Goal: Task Accomplishment & Management: Manage account settings

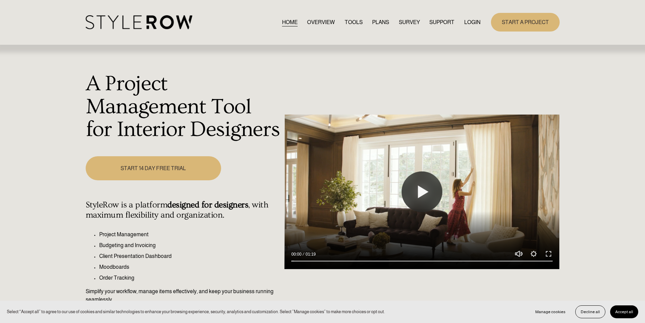
click at [474, 18] on link "LOGIN" at bounding box center [472, 22] width 16 height 9
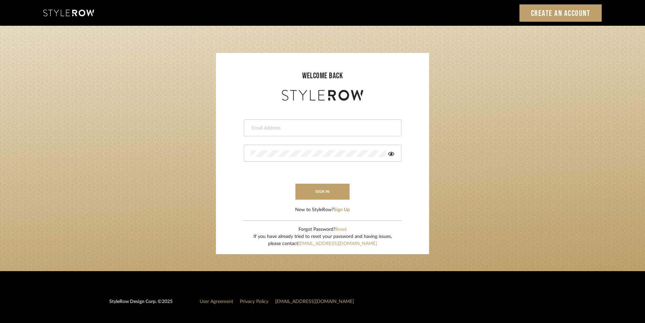
click at [294, 129] on input "email" at bounding box center [322, 128] width 142 height 7
paste input "afleener@marikameyer.com"
type input "afleener@marikameyer.com"
click at [275, 158] on div at bounding box center [323, 153] width 158 height 17
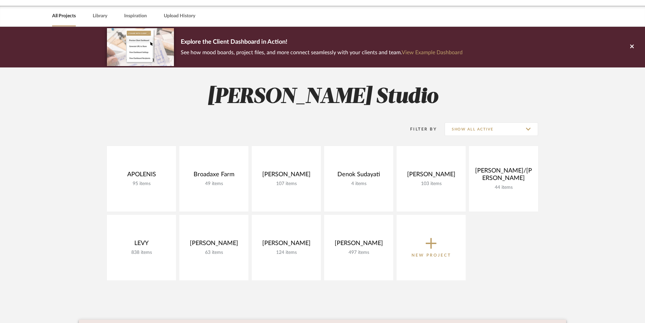
scroll to position [34, 0]
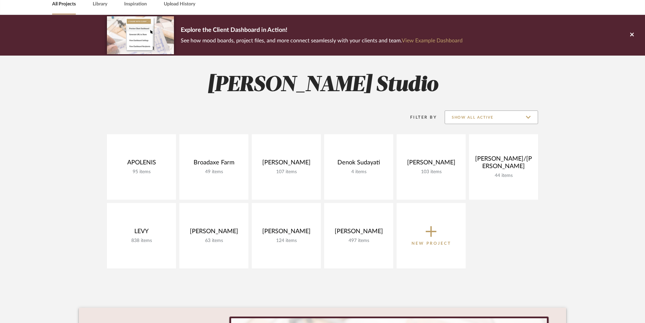
click at [529, 119] on input "Show All Active" at bounding box center [491, 117] width 93 height 14
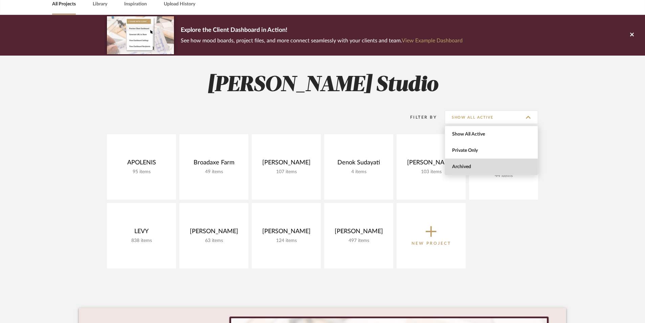
click at [502, 168] on span "Archived" at bounding box center [492, 167] width 80 height 6
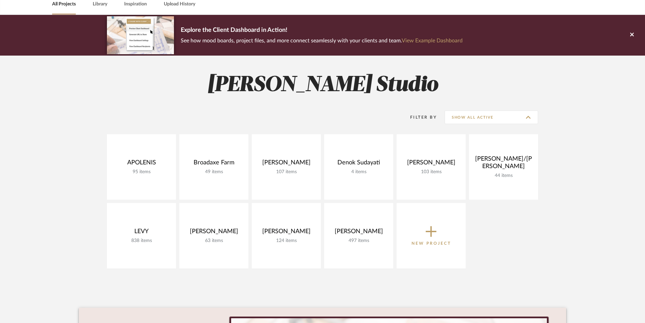
type input "Archived"
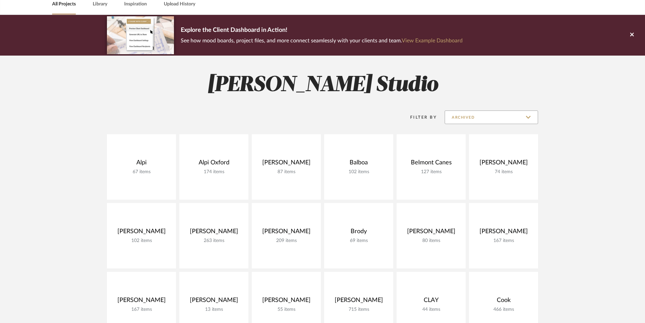
click at [522, 118] on input "Archived" at bounding box center [491, 117] width 93 height 14
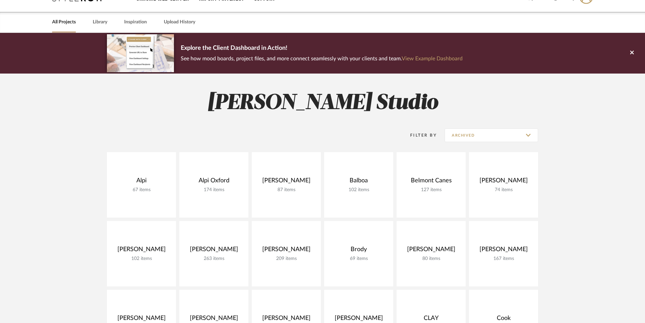
scroll to position [0, 0]
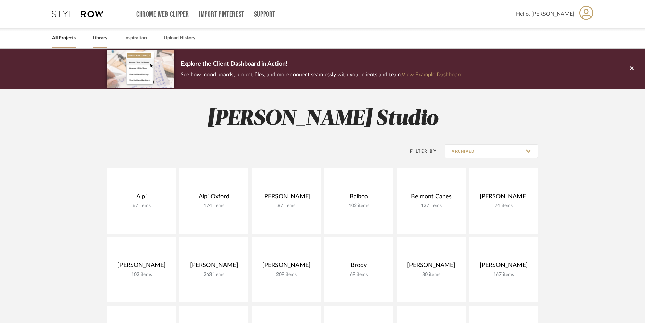
click at [103, 41] on link "Library" at bounding box center [100, 38] width 15 height 9
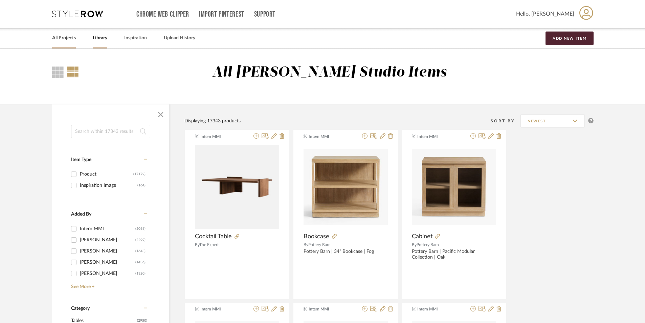
click at [63, 30] on div "All Projects" at bounding box center [64, 38] width 24 height 21
click at [63, 39] on link "All Projects" at bounding box center [64, 38] width 24 height 9
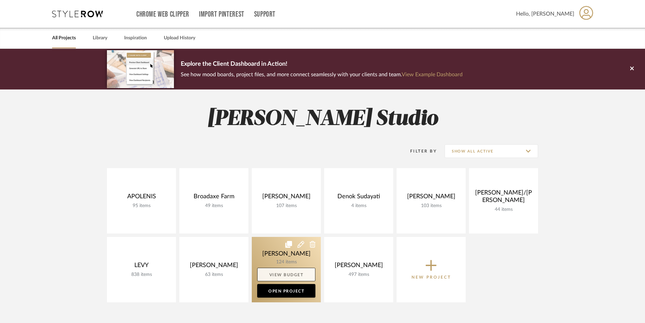
click at [305, 274] on link "View Budget" at bounding box center [286, 275] width 58 height 14
click at [271, 254] on link at bounding box center [286, 269] width 69 height 65
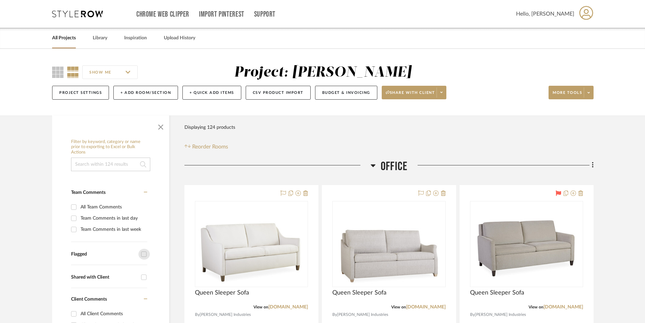
click at [144, 253] on input "Flagged" at bounding box center [144, 254] width 11 height 11
checkbox input "true"
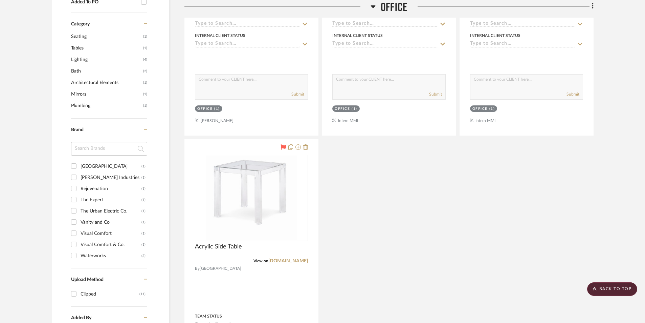
scroll to position [373, 0]
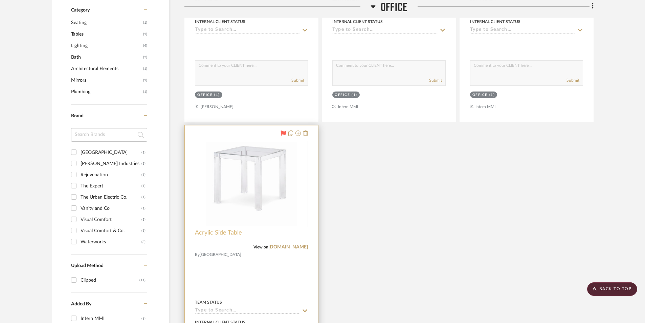
click at [227, 232] on span "Acrylic Side Table" at bounding box center [218, 232] width 47 height 7
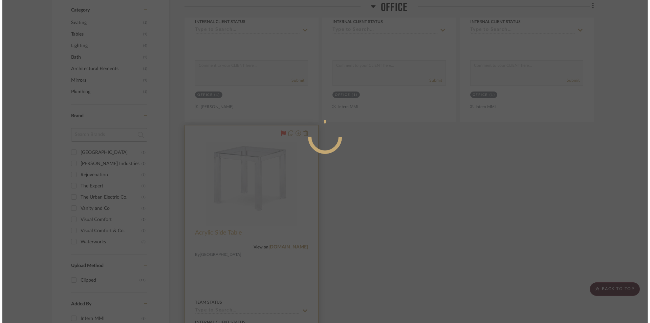
scroll to position [0, 0]
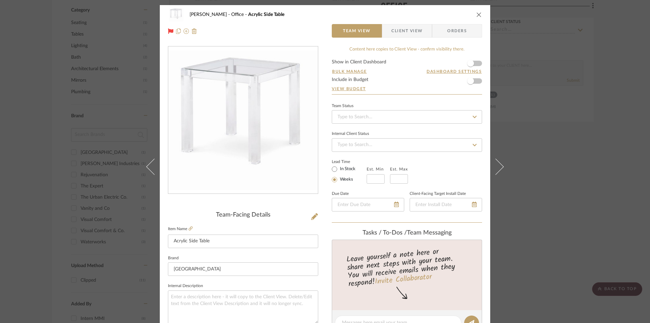
click at [569, 169] on div "OYER Office Acrylic Side Table Team View Client View Orders Team-Facing Details…" at bounding box center [325, 161] width 650 height 323
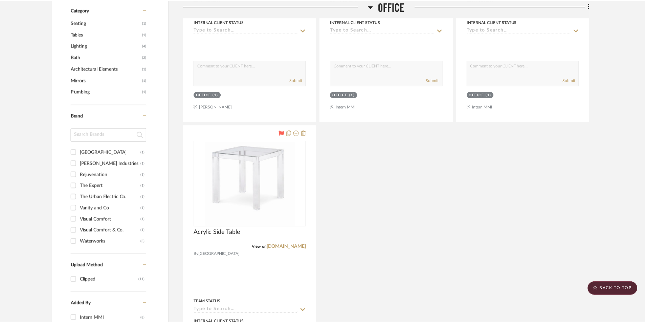
scroll to position [373, 0]
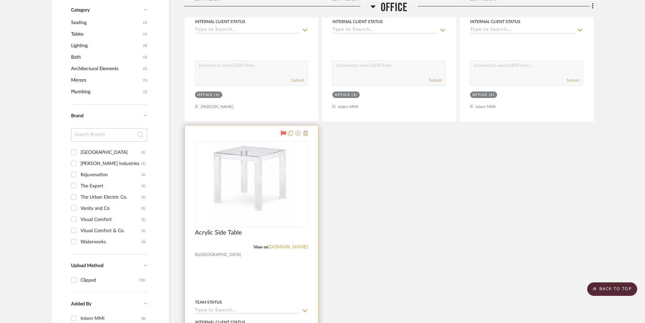
click at [281, 247] on link "highlandhousefurniture.com" at bounding box center [289, 247] width 40 height 5
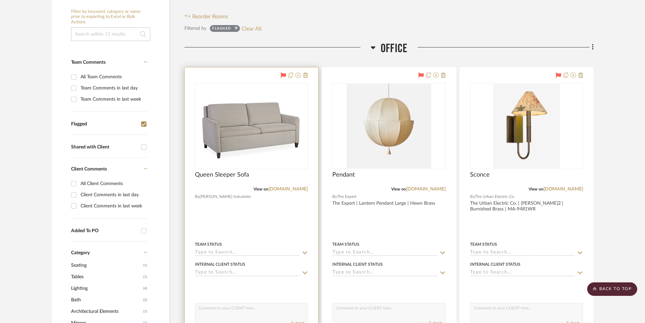
scroll to position [68, 0]
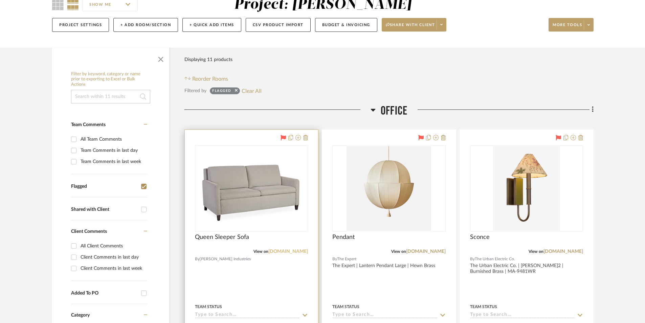
click at [297, 250] on link "leeindustries.com" at bounding box center [289, 251] width 40 height 5
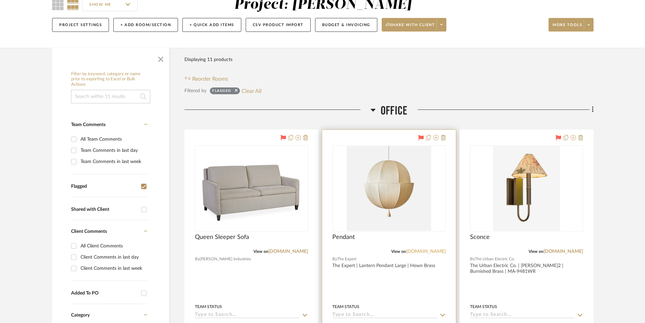
click at [425, 250] on link "theexpert.com" at bounding box center [426, 251] width 40 height 5
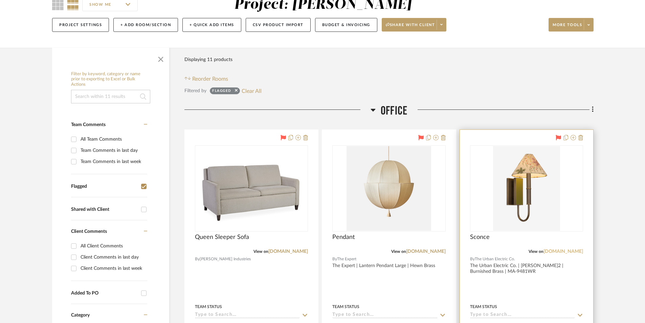
click at [561, 250] on link "urbanelectric.com" at bounding box center [564, 251] width 40 height 5
